Goal: Task Accomplishment & Management: Complete application form

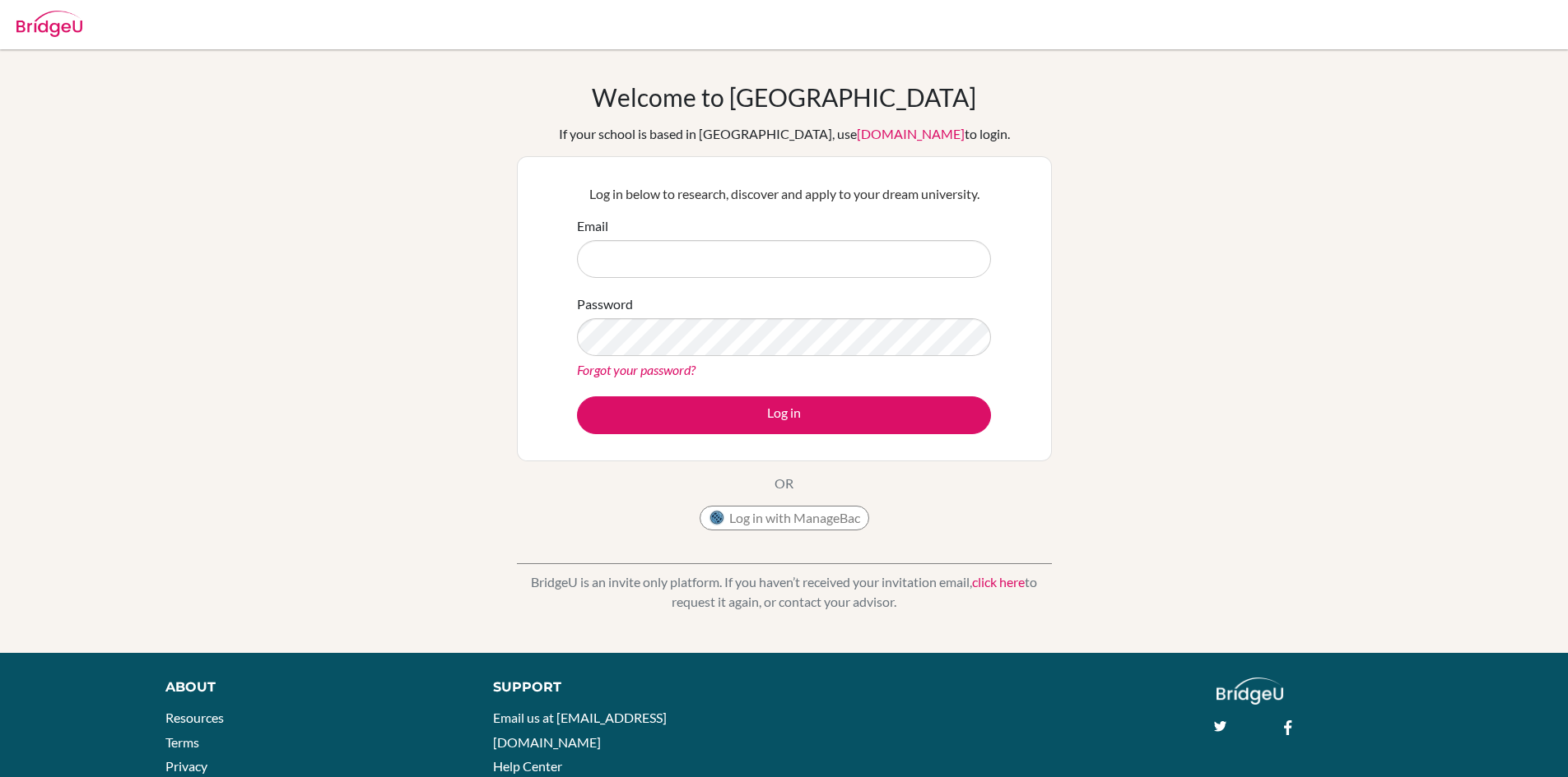
type input "[EMAIL_ADDRESS][DOMAIN_NAME]"
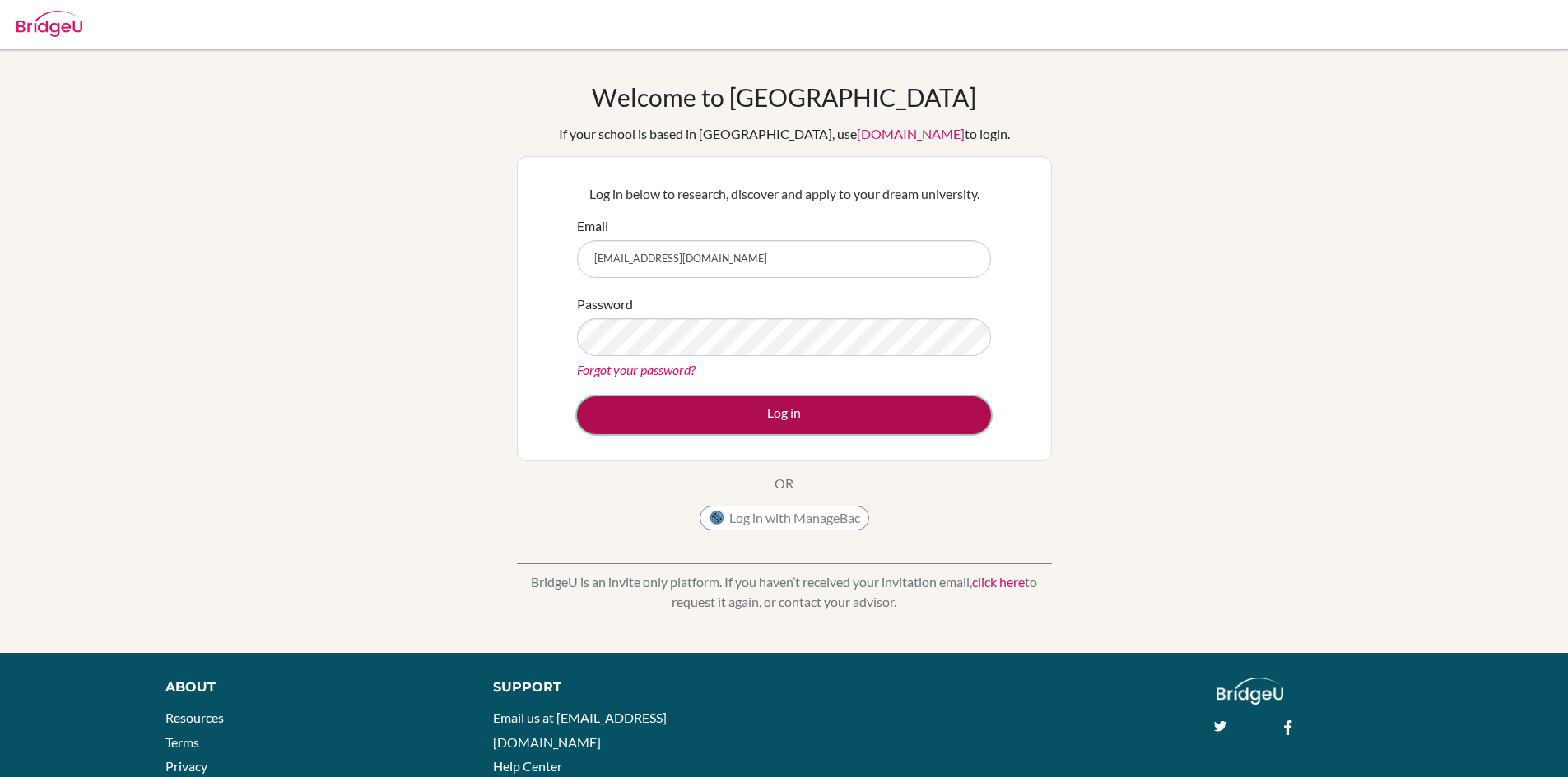
click at [850, 420] on button "Log in" at bounding box center [783, 416] width 414 height 38
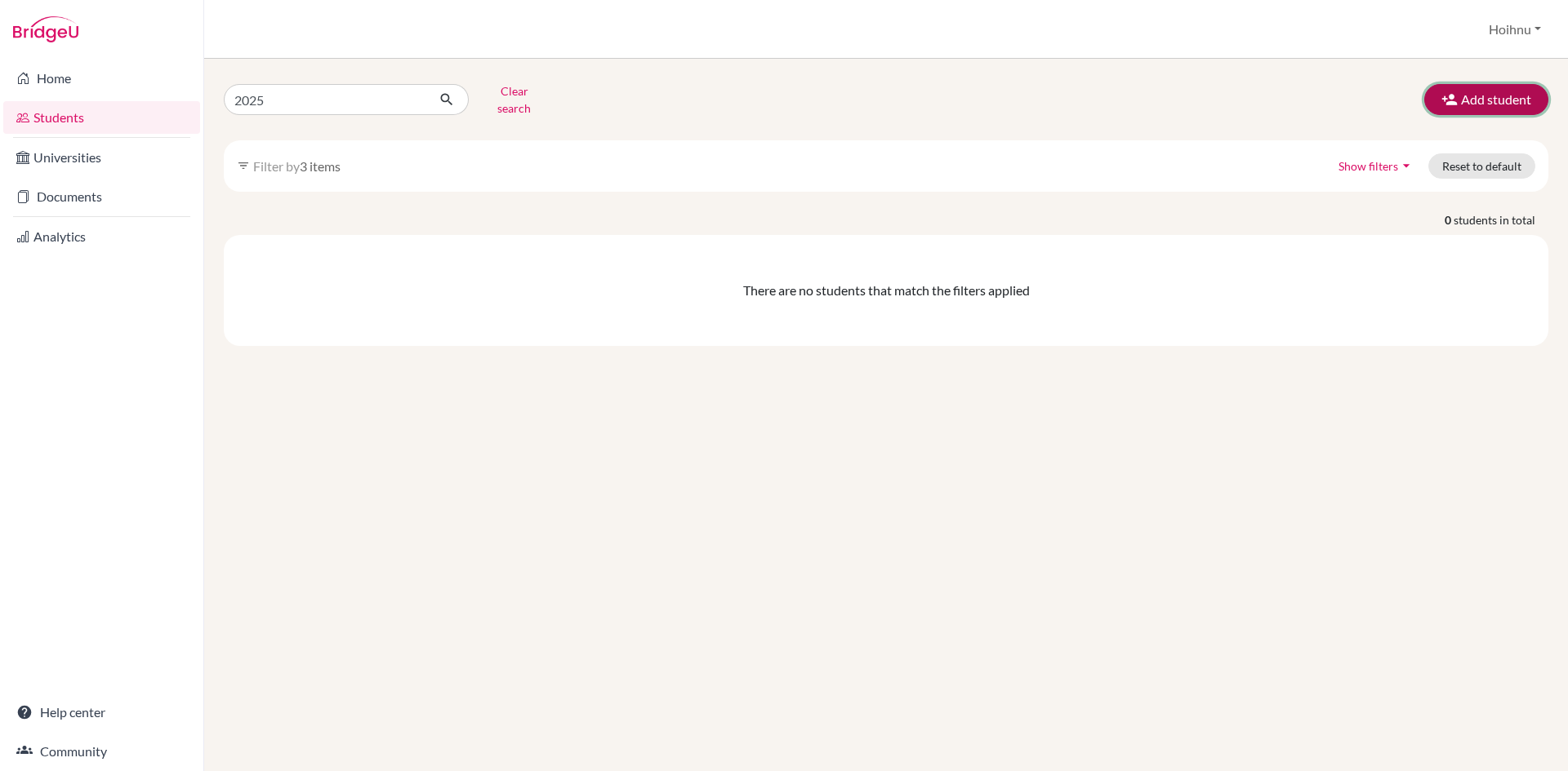
click at [1501, 97] on button "Add student" at bounding box center [1485, 99] width 124 height 31
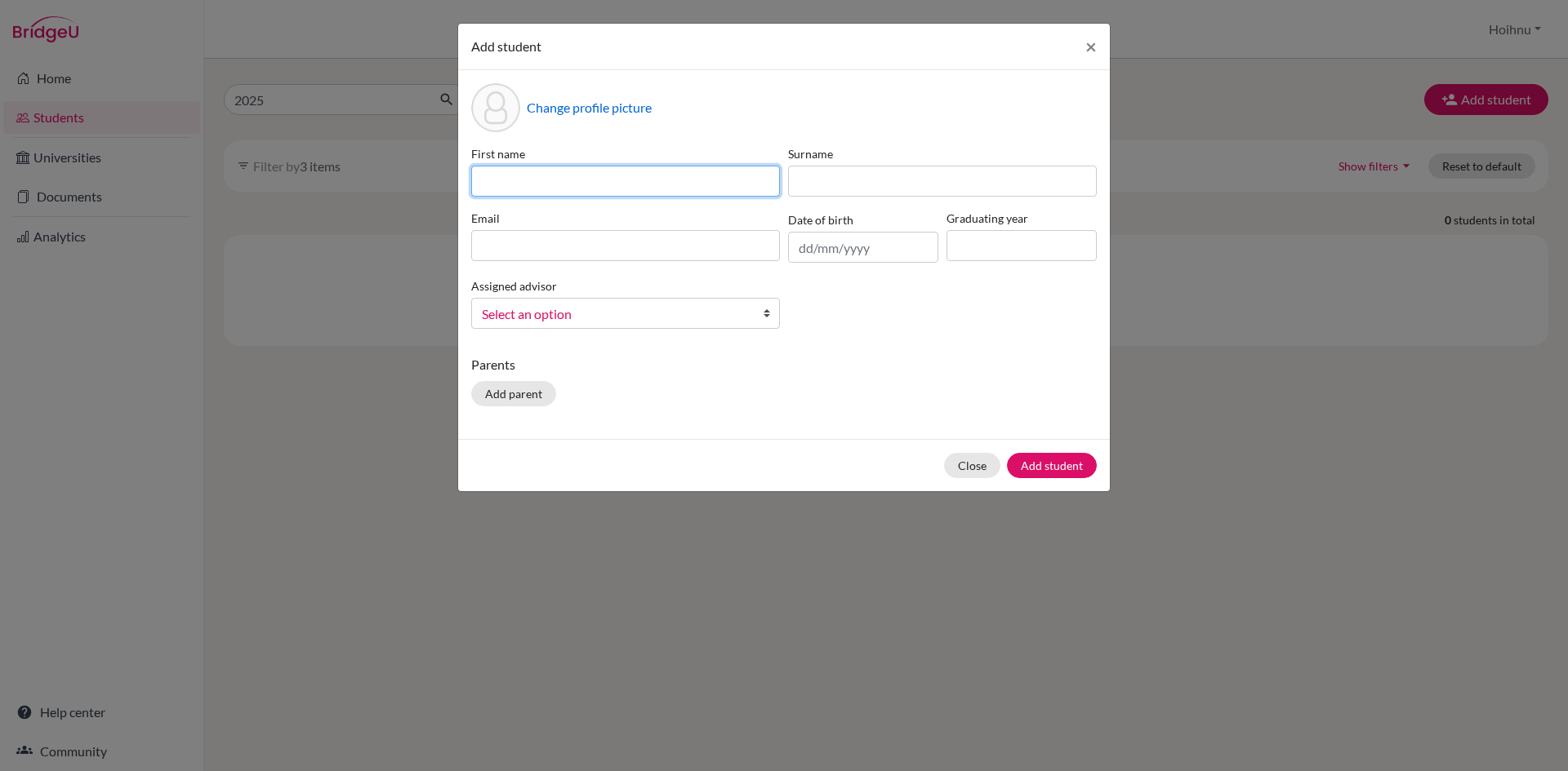
click at [540, 176] on input at bounding box center [625, 181] width 309 height 31
click at [534, 178] on input at bounding box center [625, 181] width 309 height 31
paste input "HAY THAR THANT ZIN"
drag, startPoint x: 596, startPoint y: 182, endPoint x: 629, endPoint y: 186, distance: 33.2
click at [629, 186] on input "HAY THAR THANT ZIN" at bounding box center [625, 181] width 309 height 31
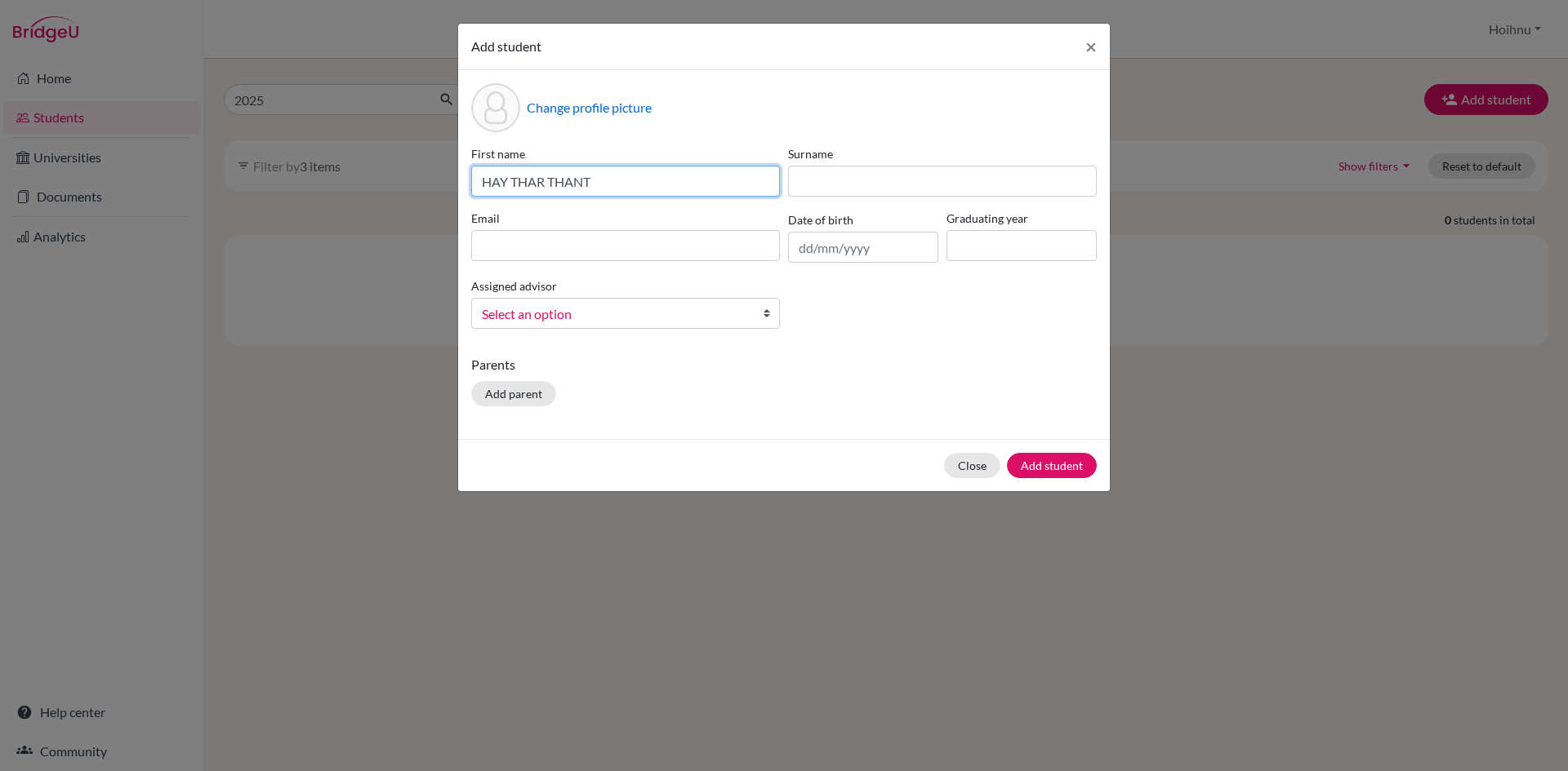
type input "HAY THAR THANT"
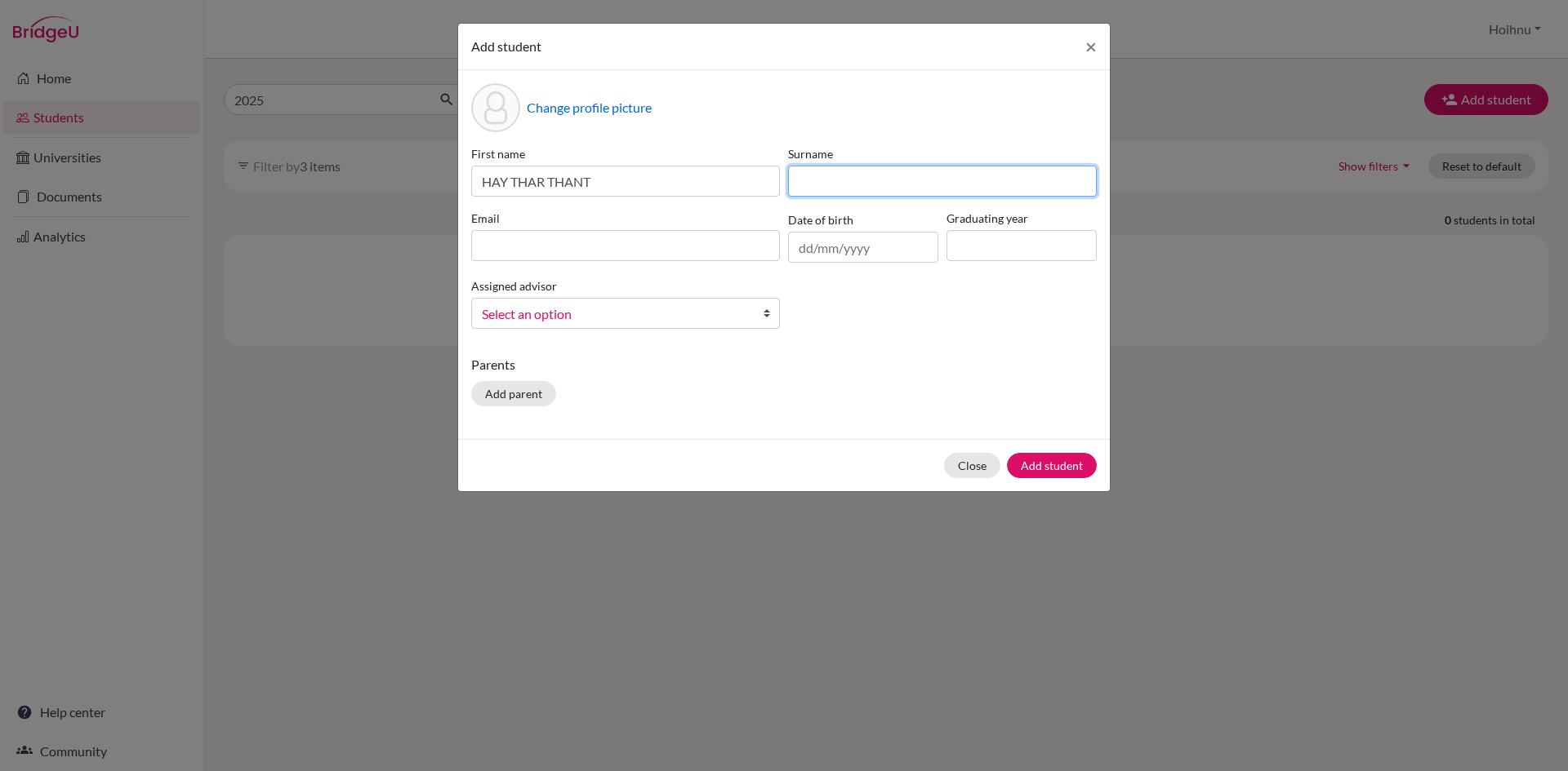
click at [837, 186] on input at bounding box center [942, 181] width 309 height 31
paste input "ZIN"
type input "ZIN"
click at [500, 244] on input at bounding box center [625, 245] width 309 height 31
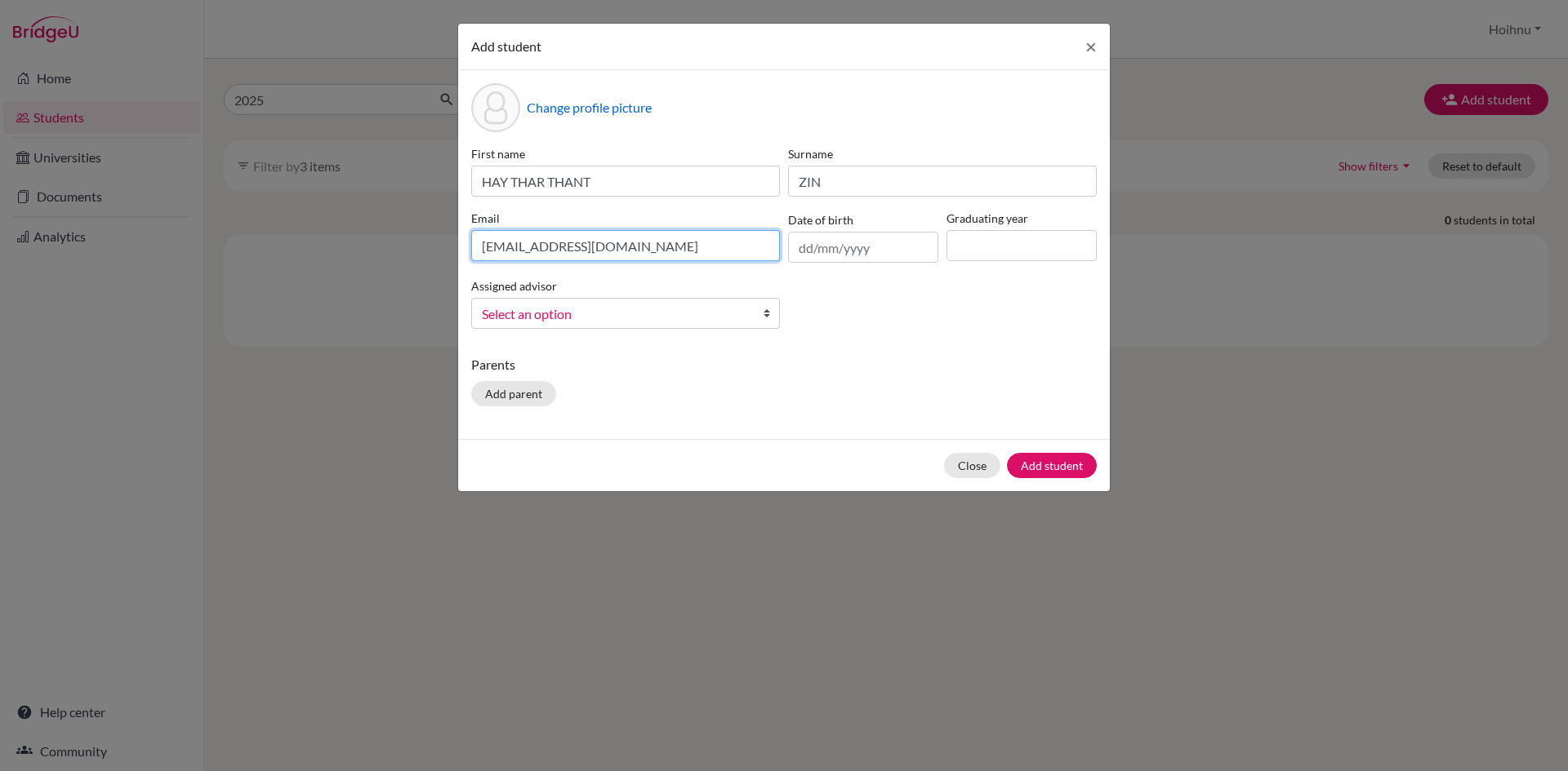
type input "hay03854@rais.ac.th"
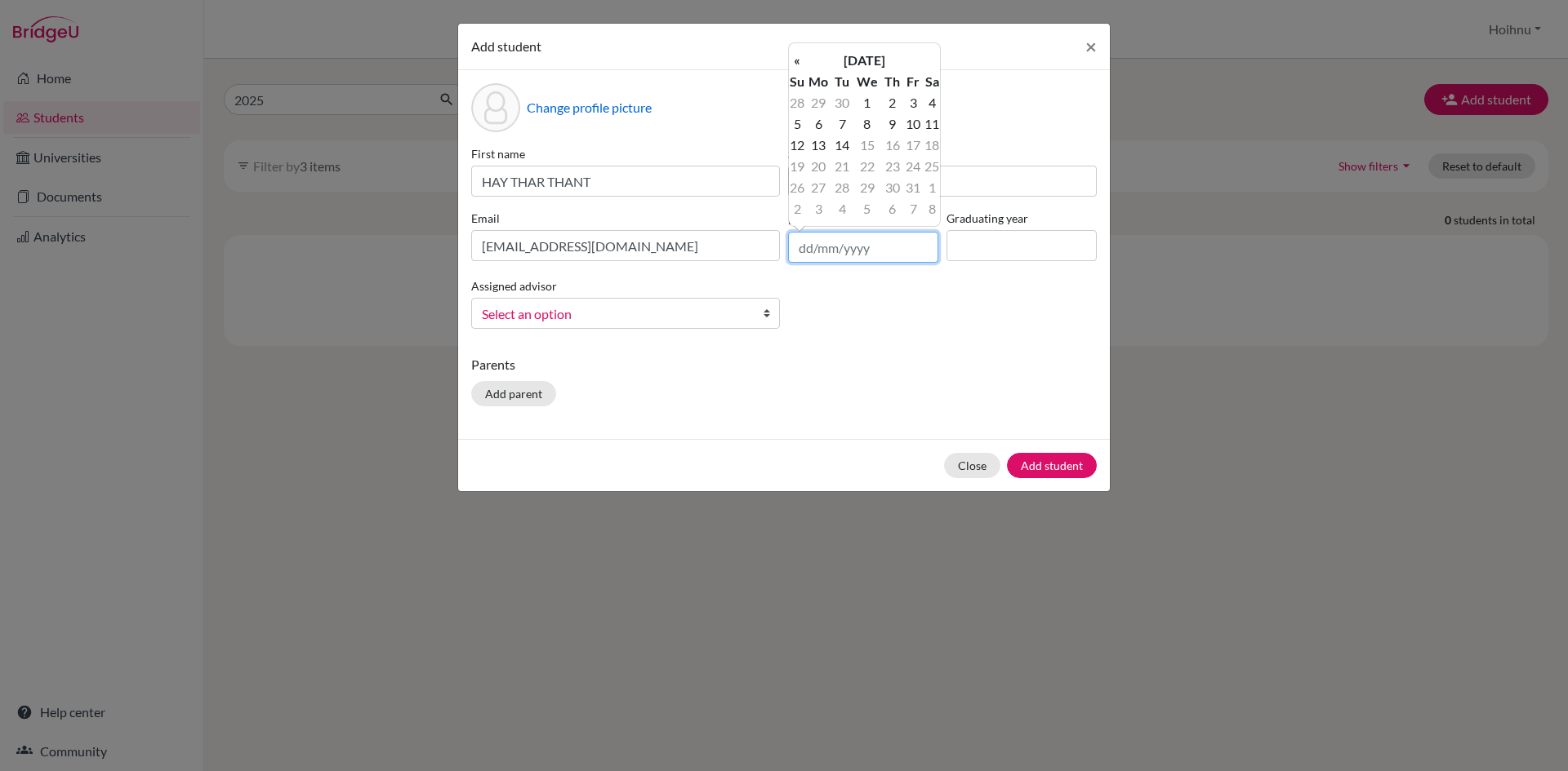
click at [834, 250] on input "text" at bounding box center [863, 247] width 150 height 31
type input "04/01/2008"
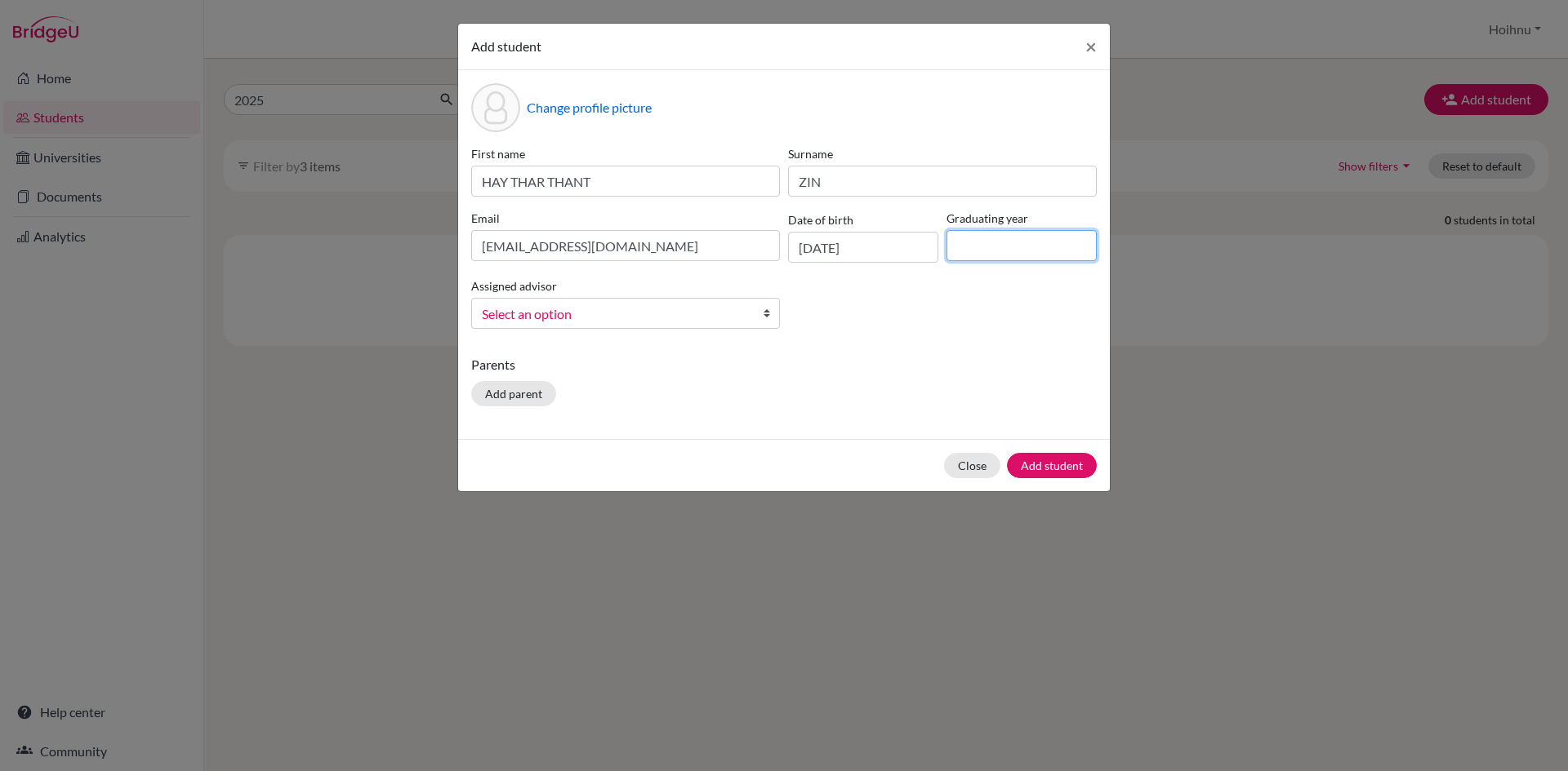
click at [972, 242] on input at bounding box center [1020, 245] width 150 height 31
type input "2026"
click at [768, 312] on b at bounding box center [770, 313] width 16 height 29
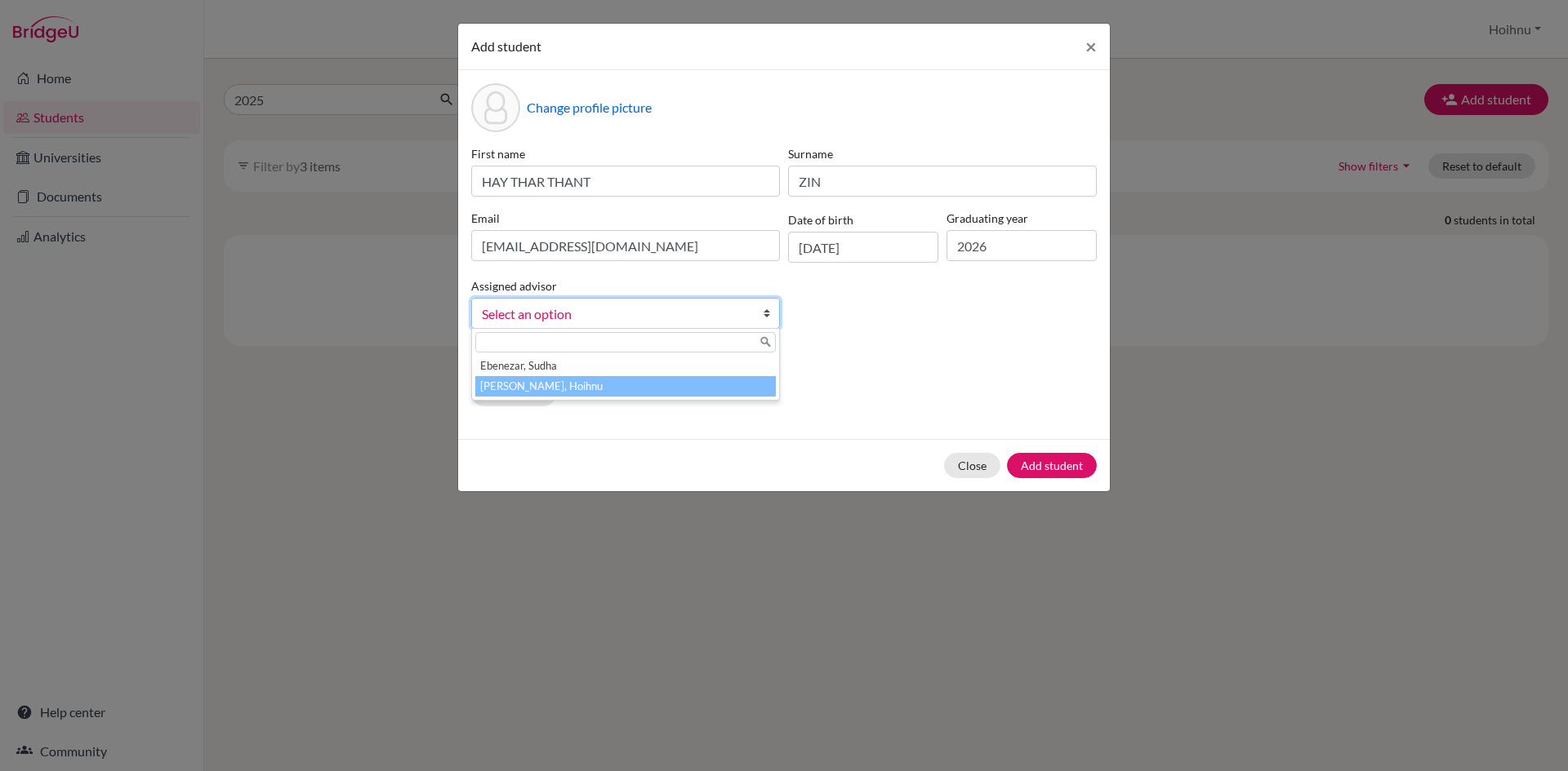
click at [541, 387] on li "Mark, Hoihnu" at bounding box center [625, 387] width 300 height 21
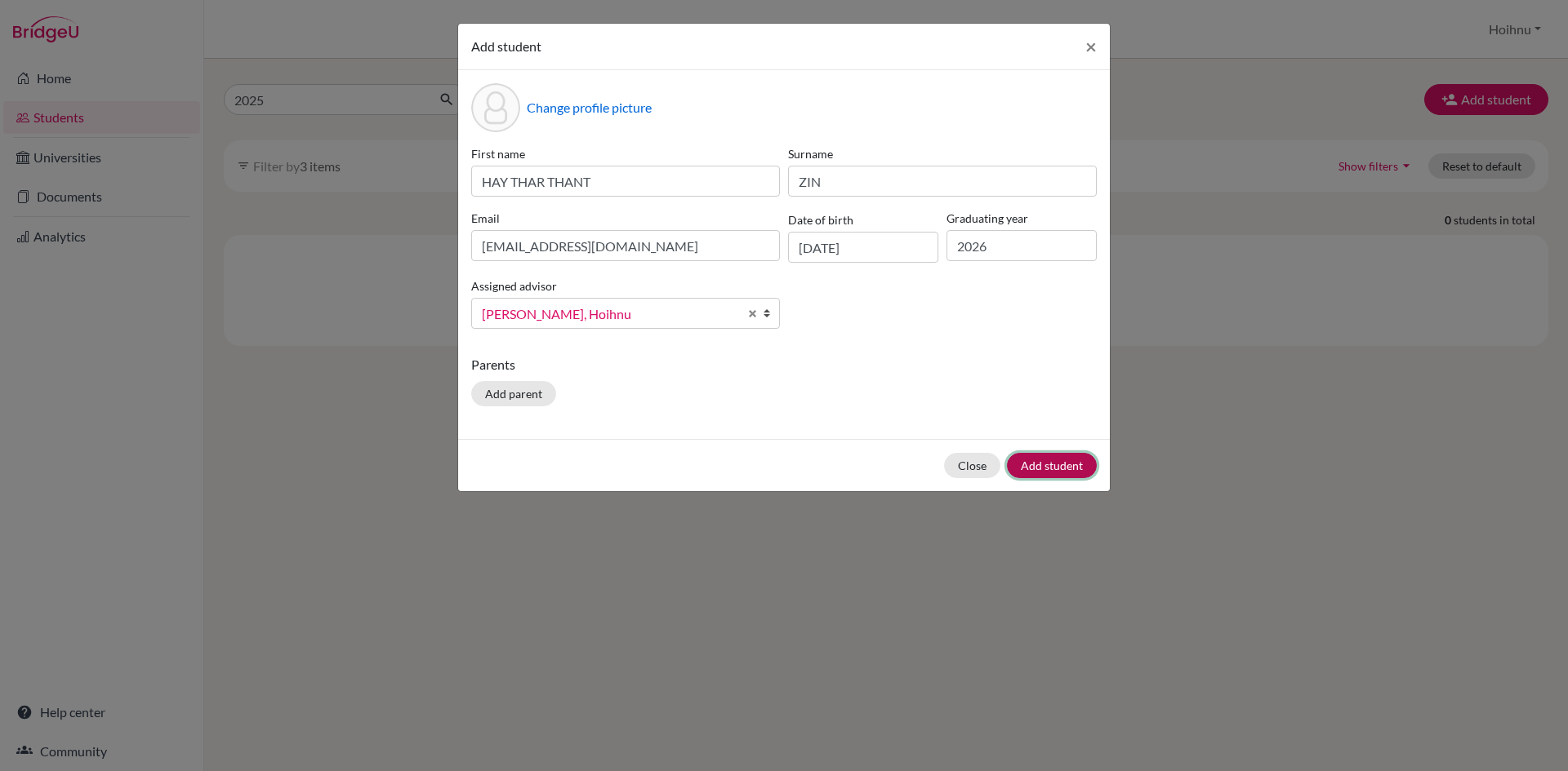
click at [1038, 466] on button "Add student" at bounding box center [1051, 465] width 90 height 25
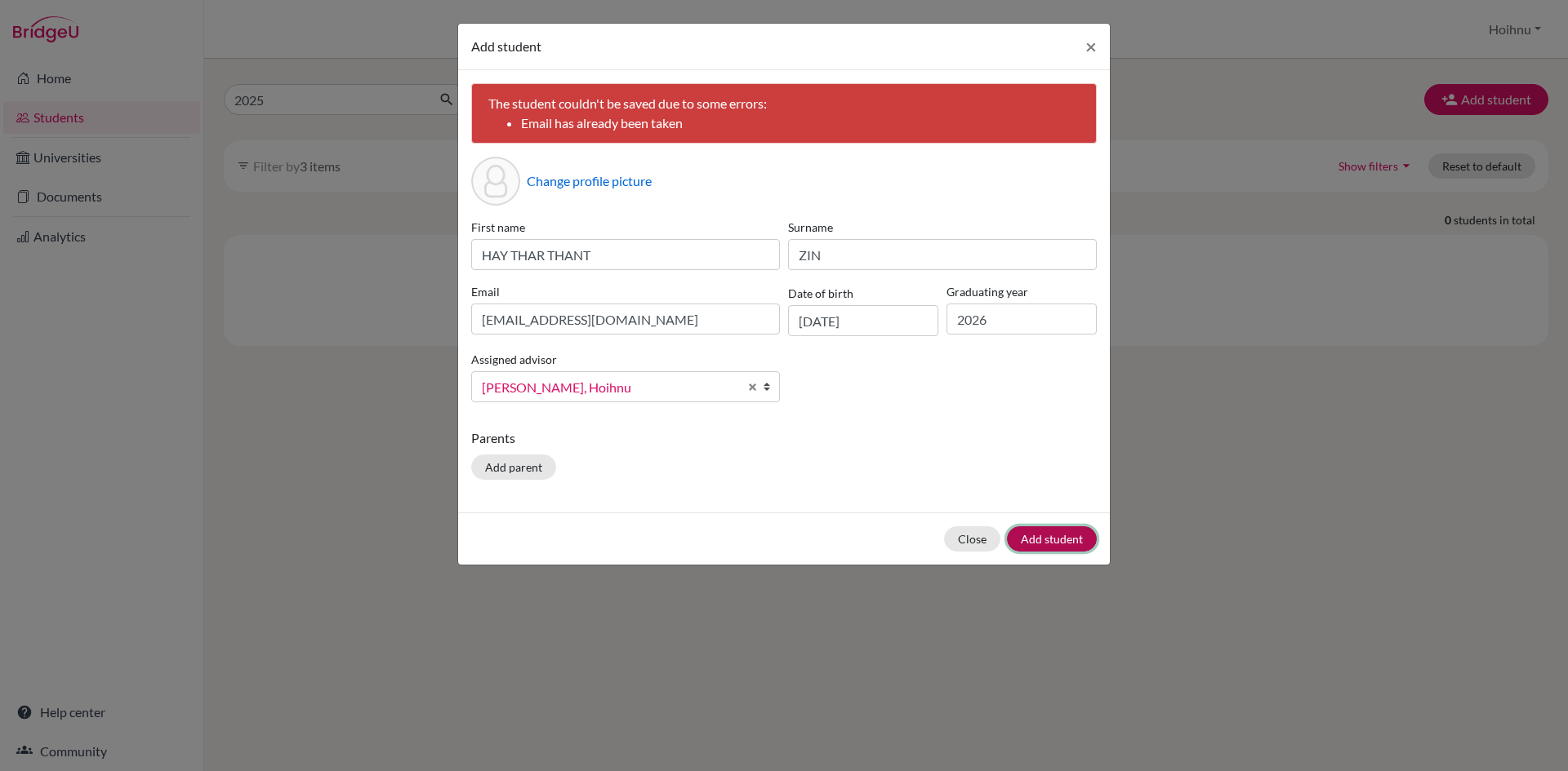
click at [1046, 542] on button "Add student" at bounding box center [1051, 539] width 90 height 25
click at [617, 317] on input "hay03854@rais.ac.th" at bounding box center [625, 319] width 309 height 31
click at [1088, 50] on span "×" at bounding box center [1090, 45] width 11 height 24
